Goal: Communication & Community: Ask a question

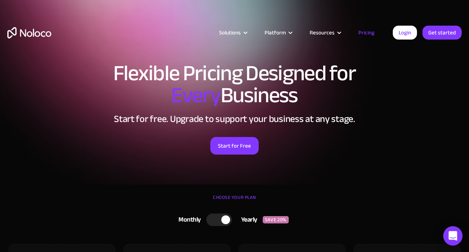
click at [452, 236] on icon "Open Intercom Messenger" at bounding box center [453, 236] width 8 height 10
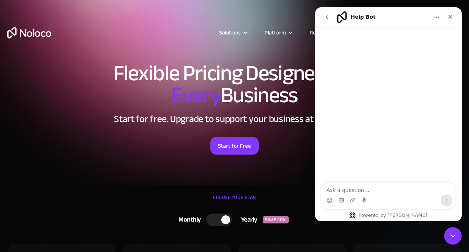
click at [328, 20] on button "go back" at bounding box center [327, 17] width 14 height 14
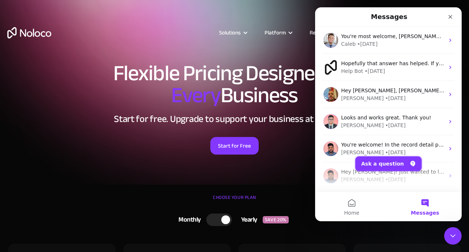
click at [385, 161] on button "Ask a question" at bounding box center [389, 164] width 66 height 15
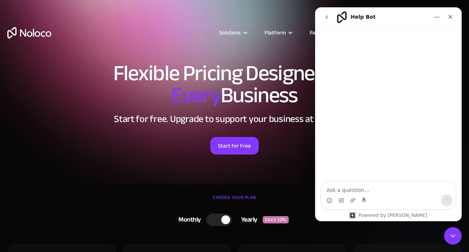
click at [364, 191] on textarea "Ask a question…" at bounding box center [389, 188] width 134 height 12
type textarea "H"
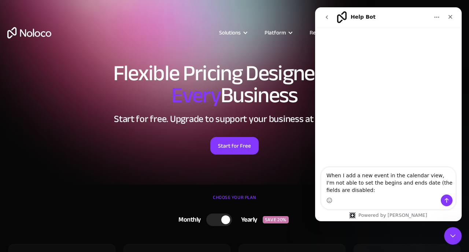
type textarea "When I add a new event in the calendar view, I'm not able to set the begins and…"
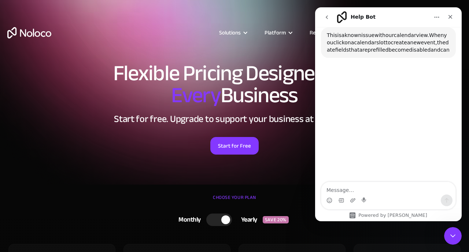
scroll to position [75, 0]
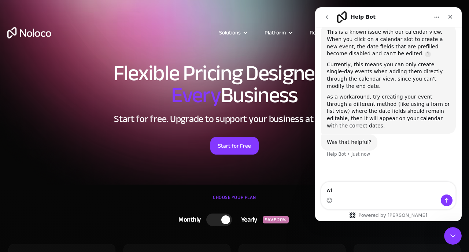
type textarea "w"
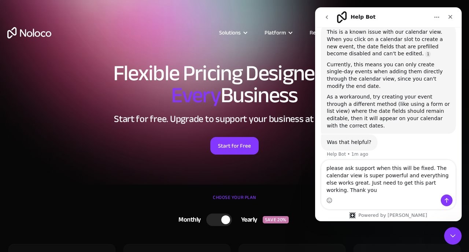
type textarea "please ask support when this will be fixed. The calendar view is super powerful…"
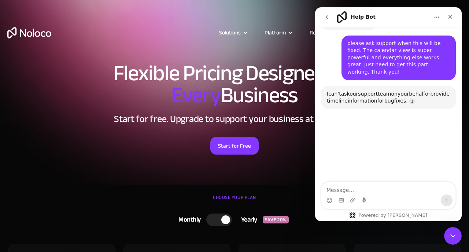
scroll to position [200, 0]
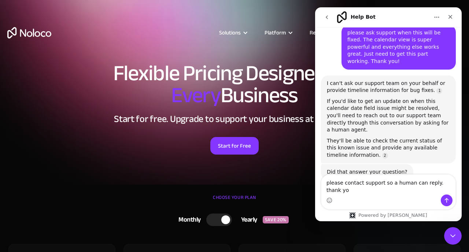
type textarea "please contact support so a human can reply. thank you"
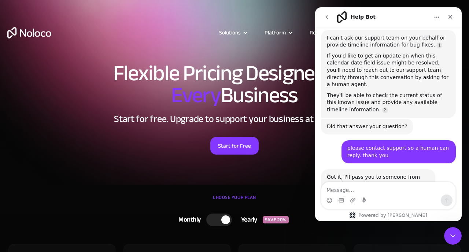
scroll to position [272, 0]
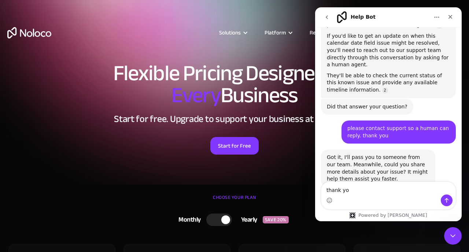
type textarea "thank you"
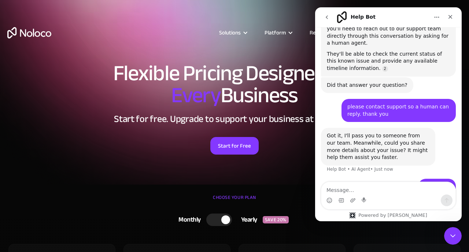
scroll to position [318, 0]
